Goal: Task Accomplishment & Management: Manage account settings

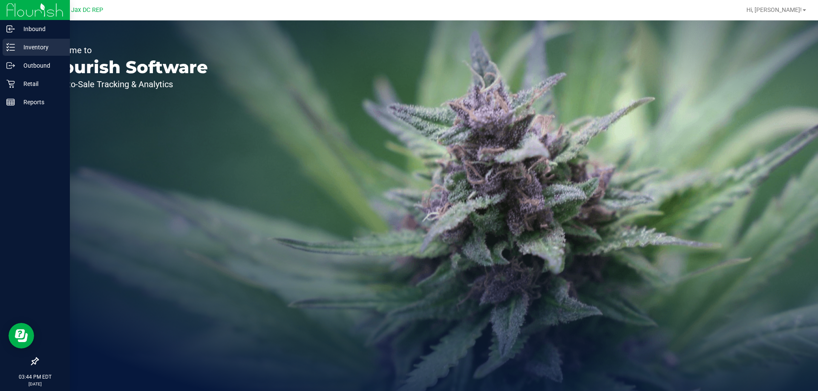
click at [29, 43] on p "Inventory" at bounding box center [40, 47] width 51 height 10
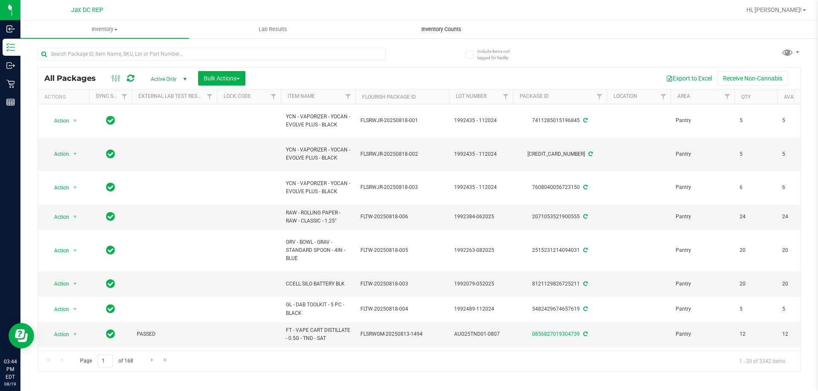
click at [444, 28] on span "Inventory Counts" at bounding box center [441, 30] width 63 height 8
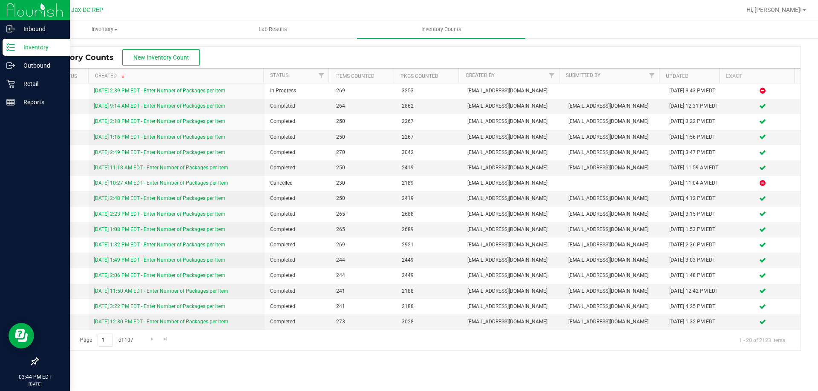
click at [52, 46] on p "Inventory" at bounding box center [40, 47] width 51 height 10
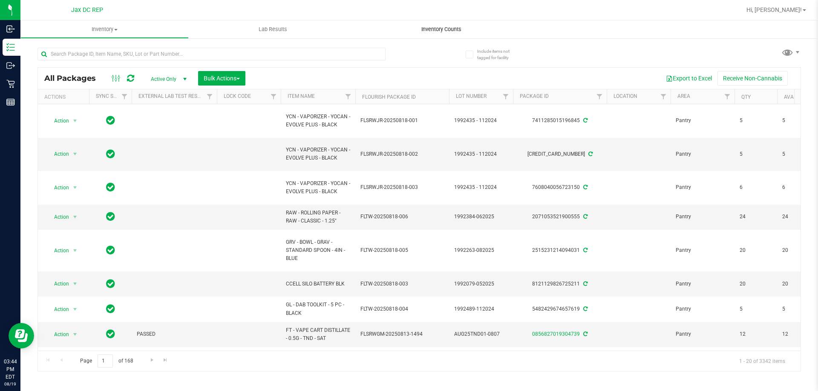
click at [454, 27] on span "Inventory Counts" at bounding box center [441, 30] width 63 height 8
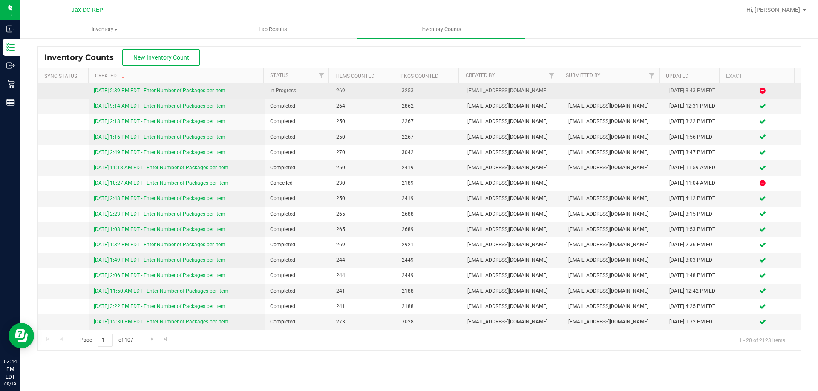
click at [429, 89] on span "3253" at bounding box center [429, 91] width 55 height 8
click at [207, 90] on link "[DATE] 2:39 PM EDT - Enter Number of Packages per Item" at bounding box center [160, 91] width 132 height 6
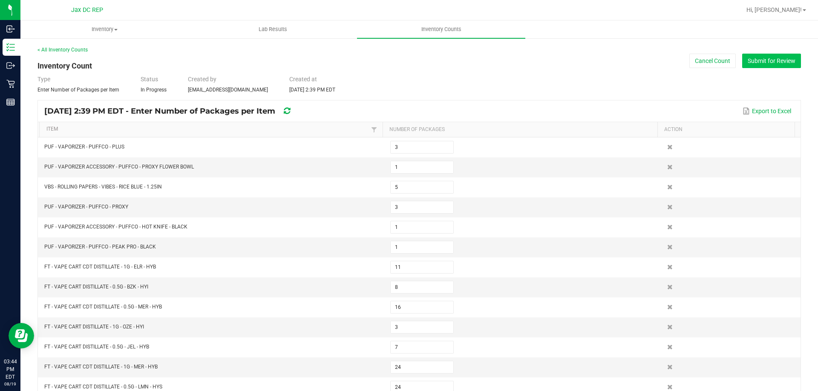
click at [760, 64] on button "Submit for Review" at bounding box center [771, 61] width 59 height 14
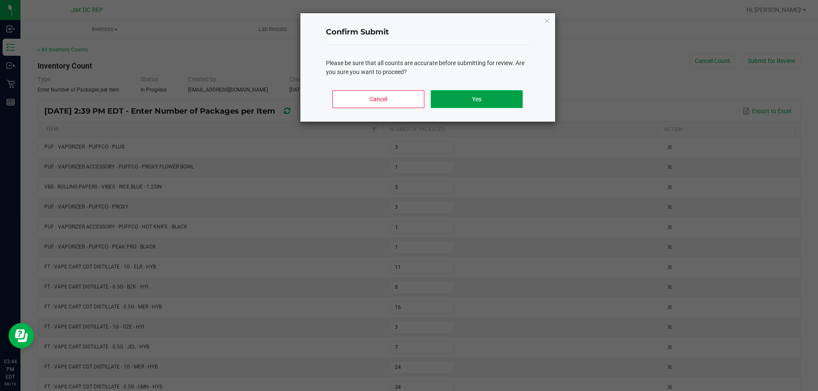
click at [483, 96] on button "Yes" at bounding box center [477, 99] width 92 height 18
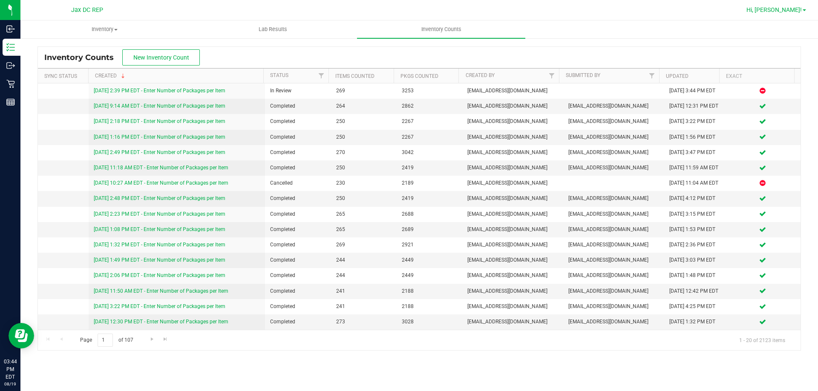
click at [776, 14] on link "Hi, [PERSON_NAME]!" at bounding box center [776, 10] width 66 height 9
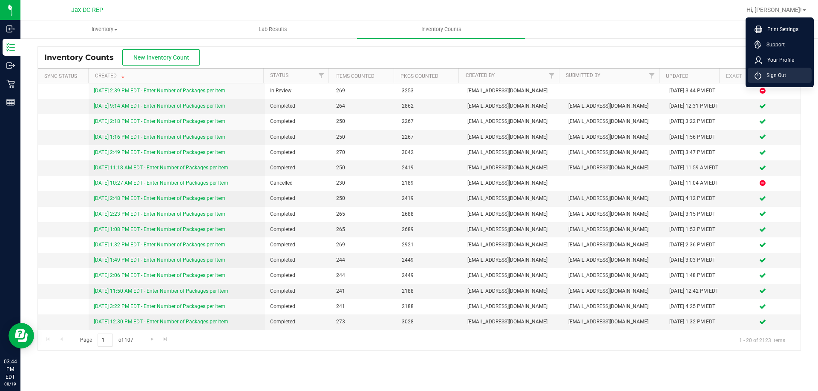
click at [768, 74] on span "Sign Out" at bounding box center [773, 75] width 25 height 9
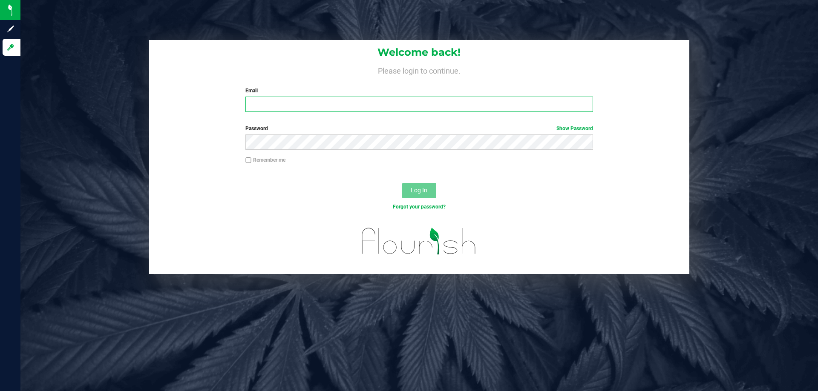
click at [285, 102] on input "Email" at bounding box center [418, 104] width 347 height 15
type input "[EMAIL_ADDRESS][DOMAIN_NAME]"
click at [402, 183] on button "Log In" at bounding box center [419, 190] width 34 height 15
